Goal: Find specific page/section: Find specific page/section

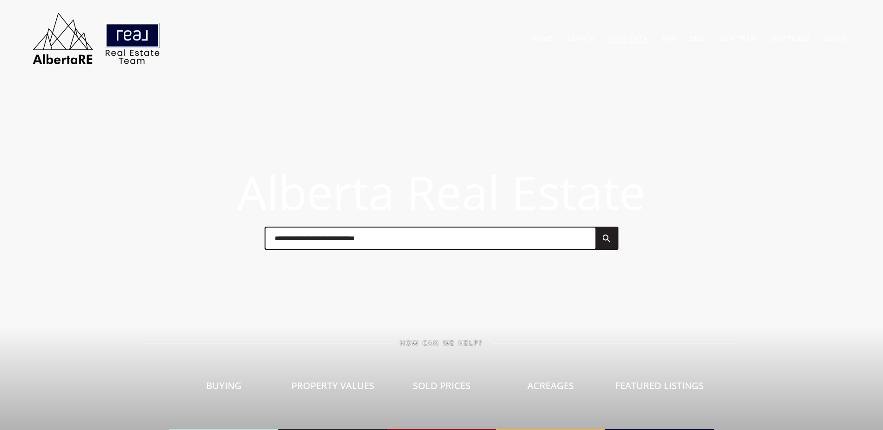
click at [619, 43] on li "Sold Data" at bounding box center [629, 38] width 54 height 20
click at [623, 41] on link "Sold Data" at bounding box center [628, 38] width 40 height 9
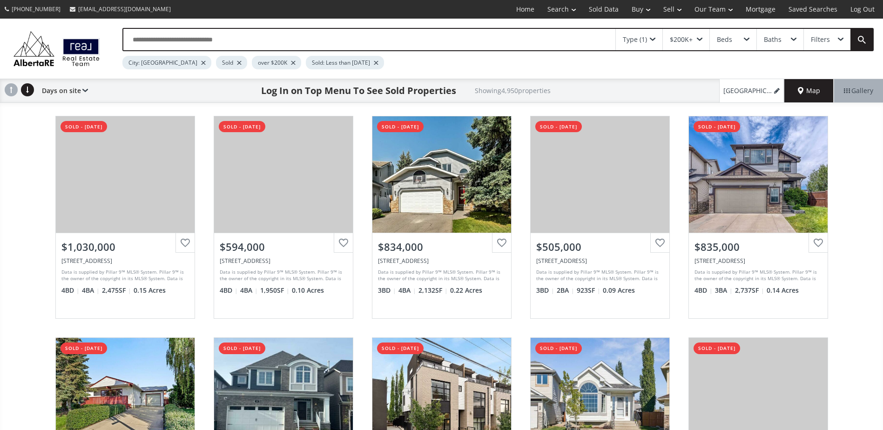
click at [237, 64] on div at bounding box center [239, 63] width 5 height 4
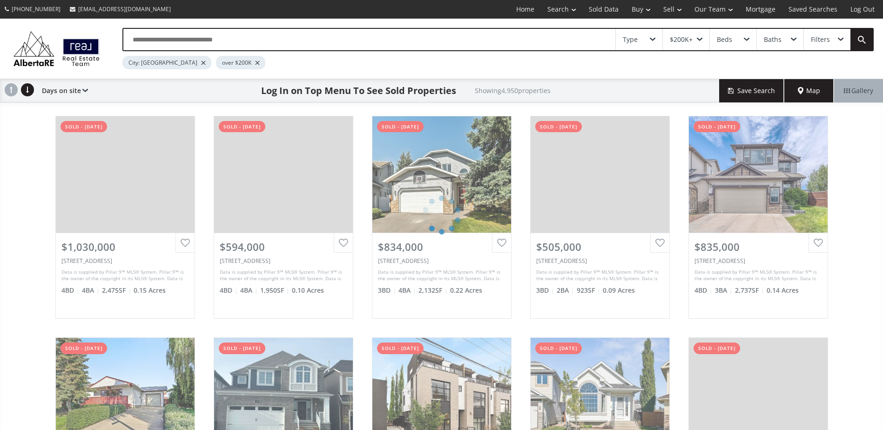
click at [14, 154] on div "Type $200K+ Beds Baths Filters City: Calgary over $200K Days on site Price SQFT…" at bounding box center [441, 303] width 883 height 569
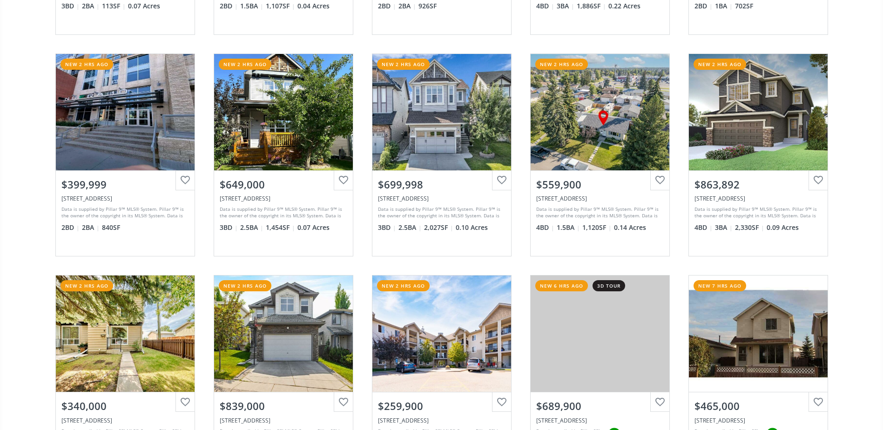
scroll to position [512, 0]
